Goal: Find specific page/section: Find specific page/section

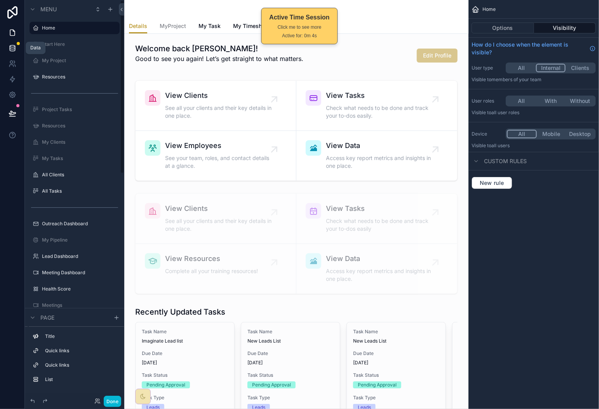
click at [10, 48] on icon at bounding box center [13, 48] width 8 height 8
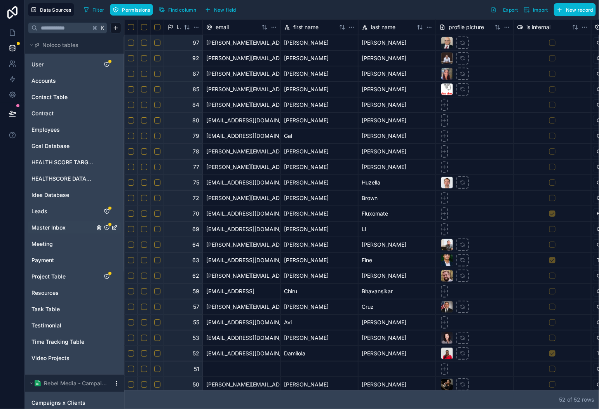
click at [57, 231] on span "Master Inbox" at bounding box center [48, 228] width 34 height 8
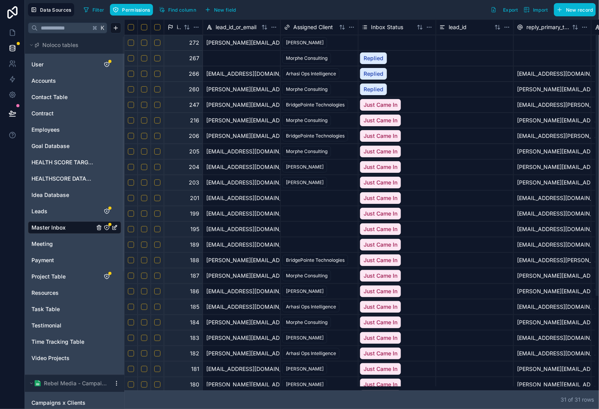
drag, startPoint x: 374, startPoint y: 391, endPoint x: 117, endPoint y: 376, distance: 257.7
click at [124, 387] on div at bounding box center [359, 389] width 471 height 4
